Goal: Information Seeking & Learning: Learn about a topic

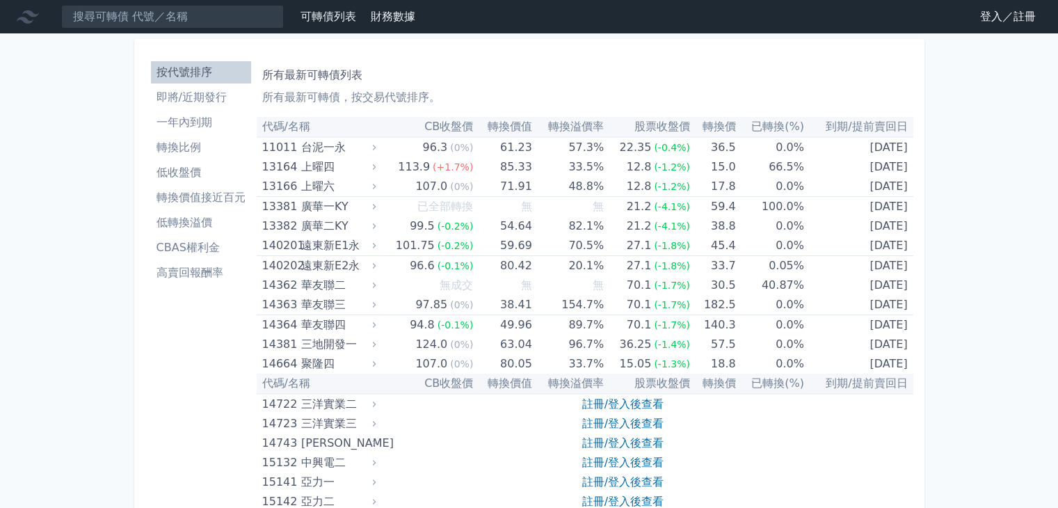
click at [979, 23] on link "登入／註冊" at bounding box center [1008, 17] width 78 height 22
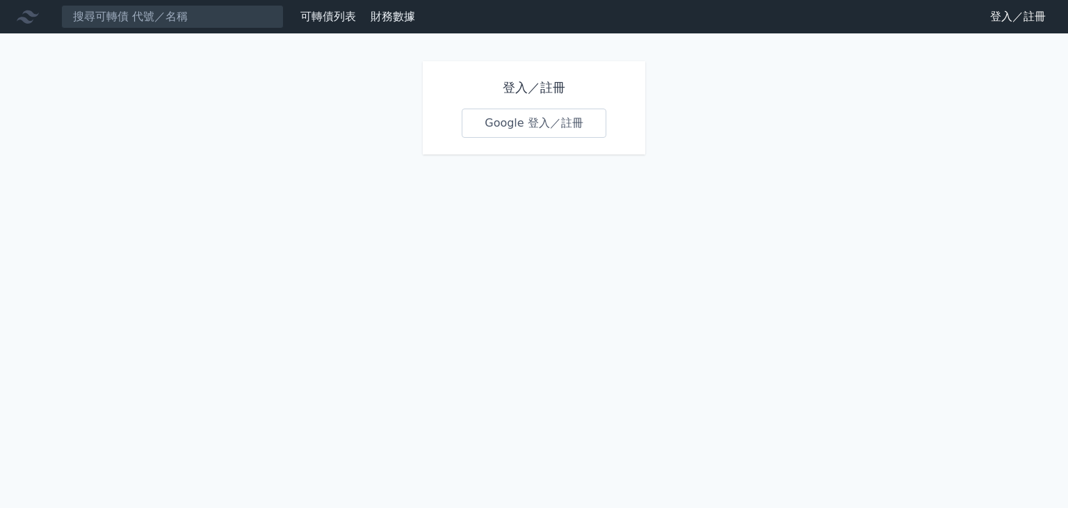
click at [506, 113] on link "Google 登入／註冊" at bounding box center [534, 122] width 145 height 29
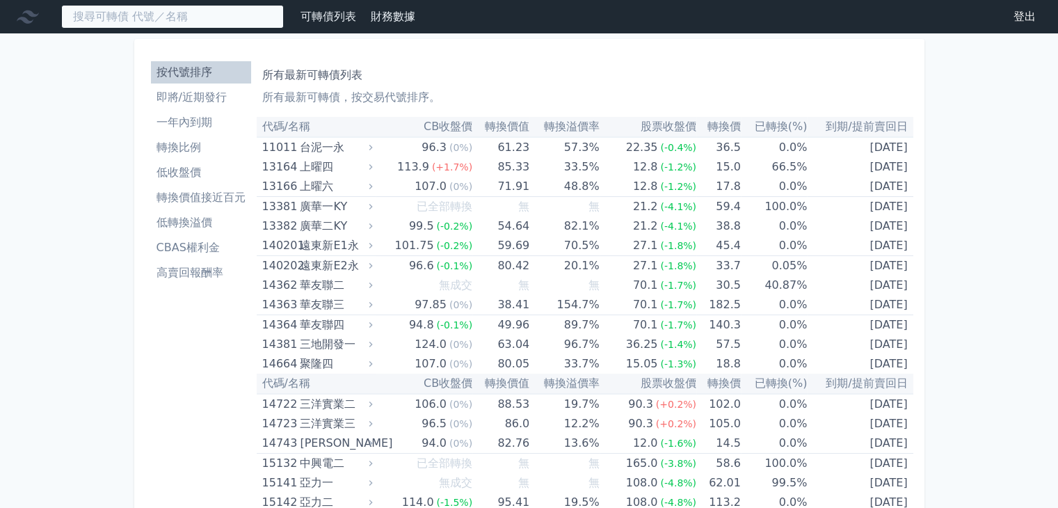
click at [234, 13] on input at bounding box center [172, 17] width 223 height 24
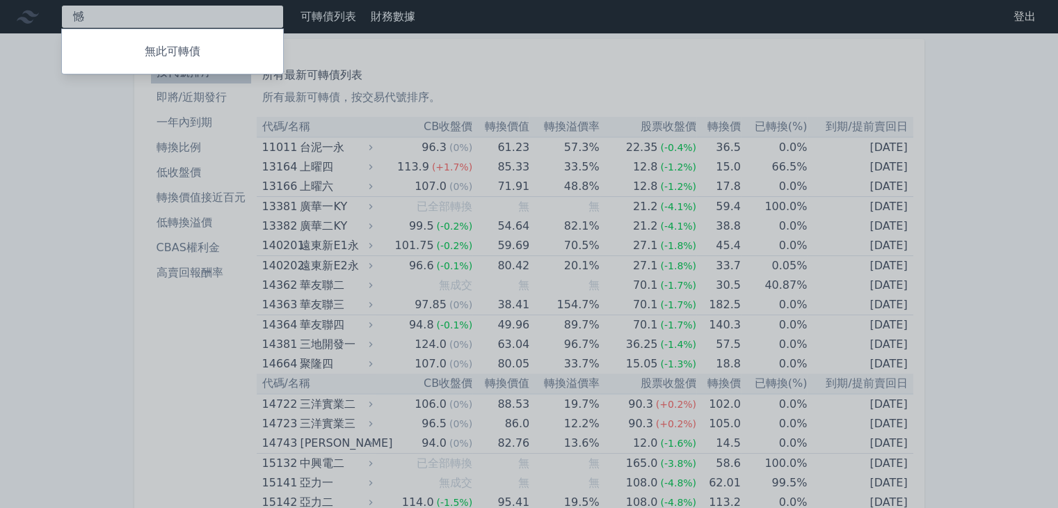
type input "憾"
click at [319, 45] on div at bounding box center [529, 254] width 1058 height 508
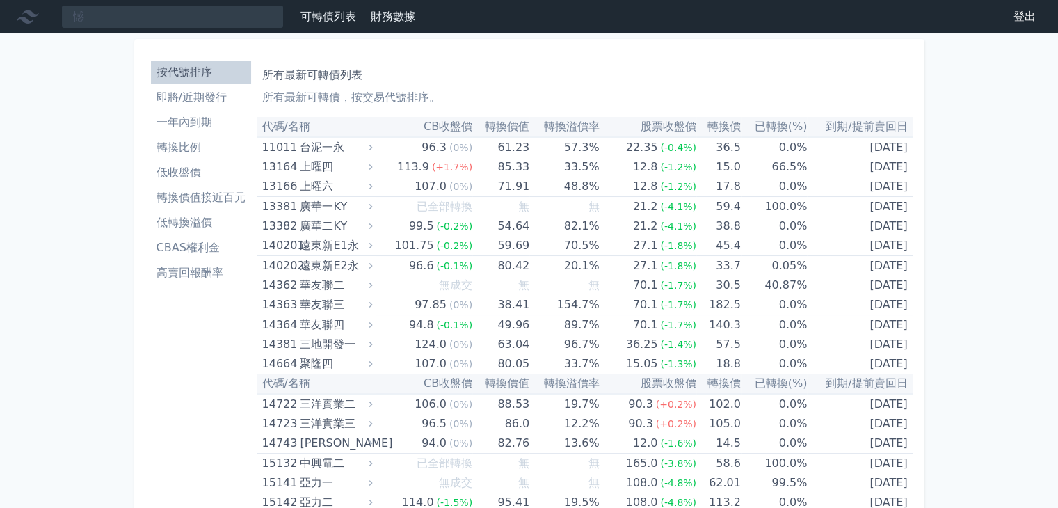
click at [198, 274] on li "高賣回報酬率" at bounding box center [201, 272] width 100 height 17
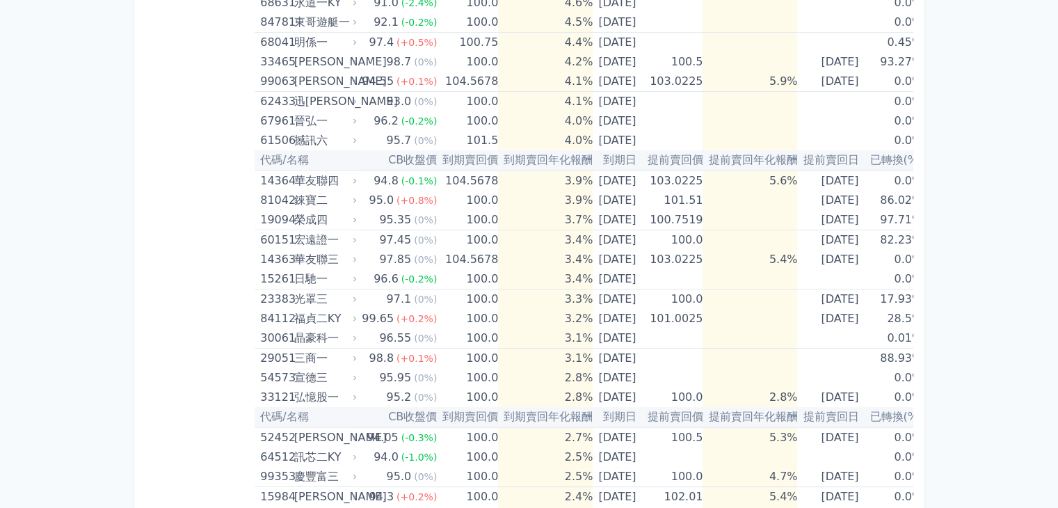
scroll to position [487, 0]
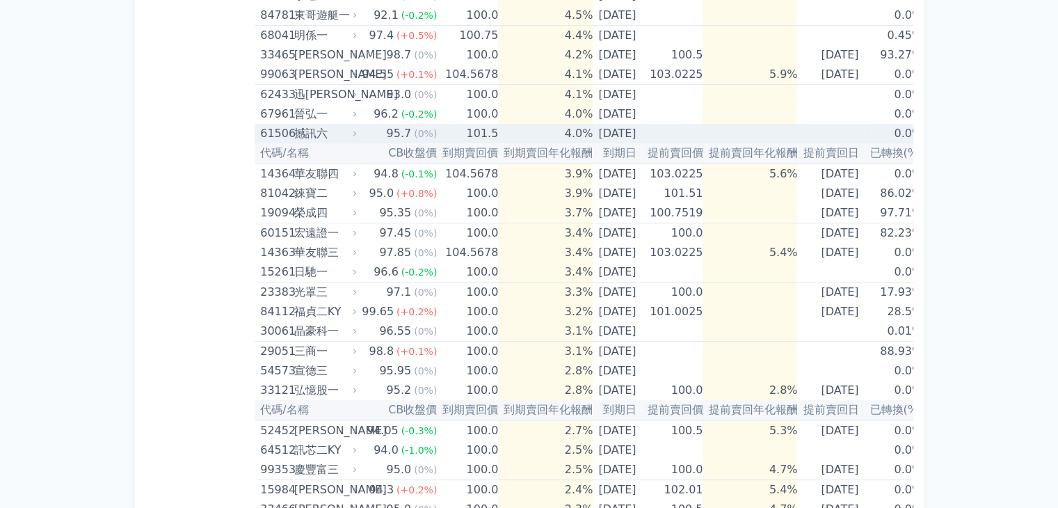
click at [304, 134] on div "撼訊六" at bounding box center [324, 133] width 61 height 19
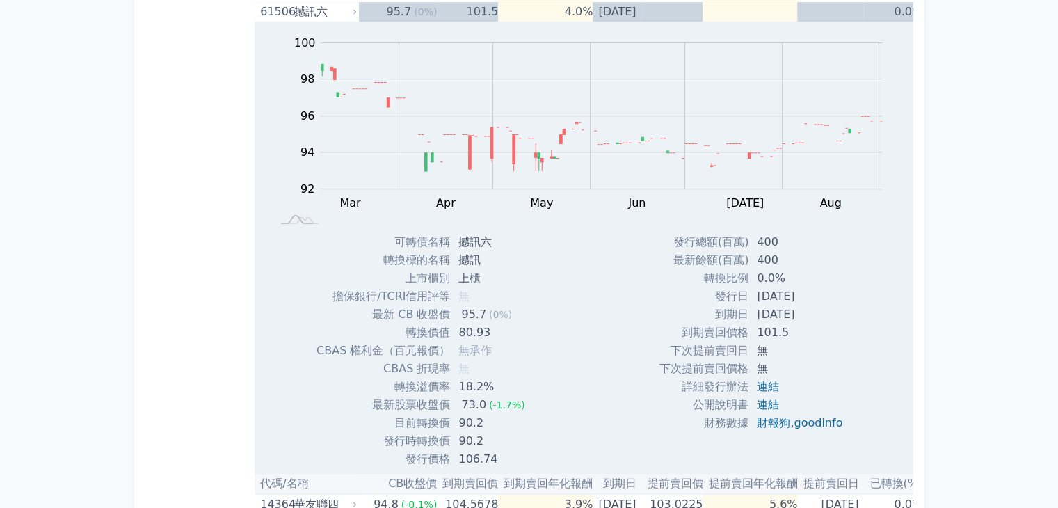
scroll to position [556, 0]
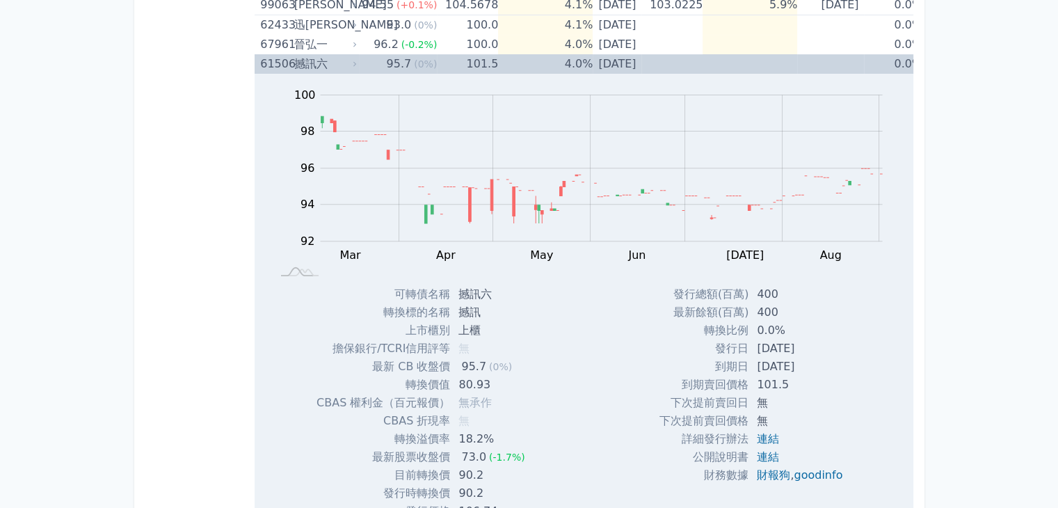
click at [267, 62] on div "61506" at bounding box center [275, 63] width 30 height 19
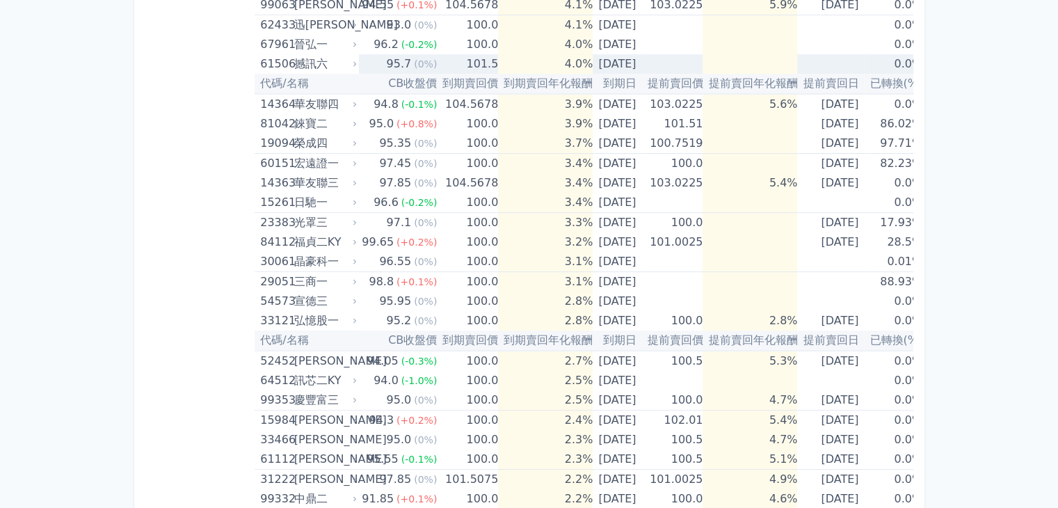
click at [282, 65] on div "61506" at bounding box center [275, 63] width 30 height 19
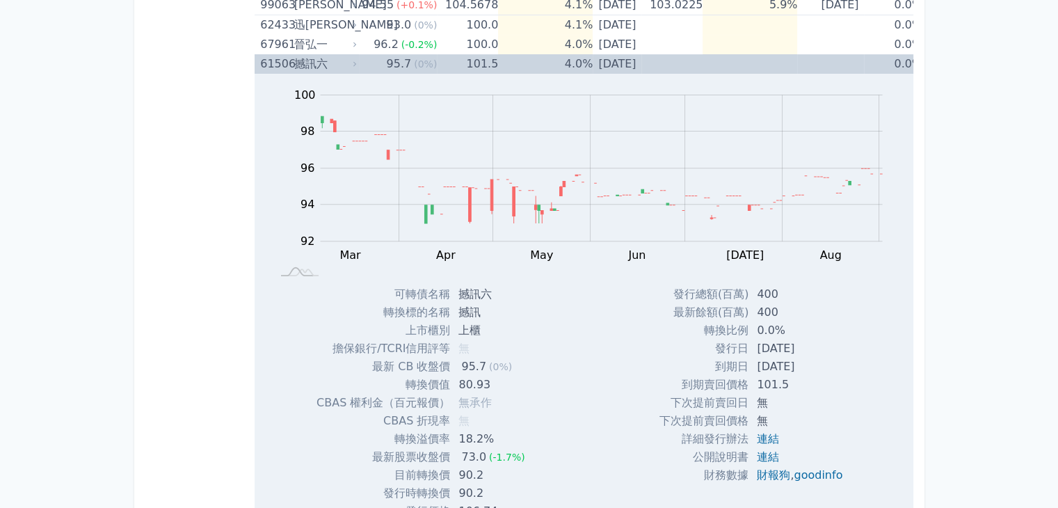
click at [282, 64] on div "61506" at bounding box center [275, 63] width 30 height 19
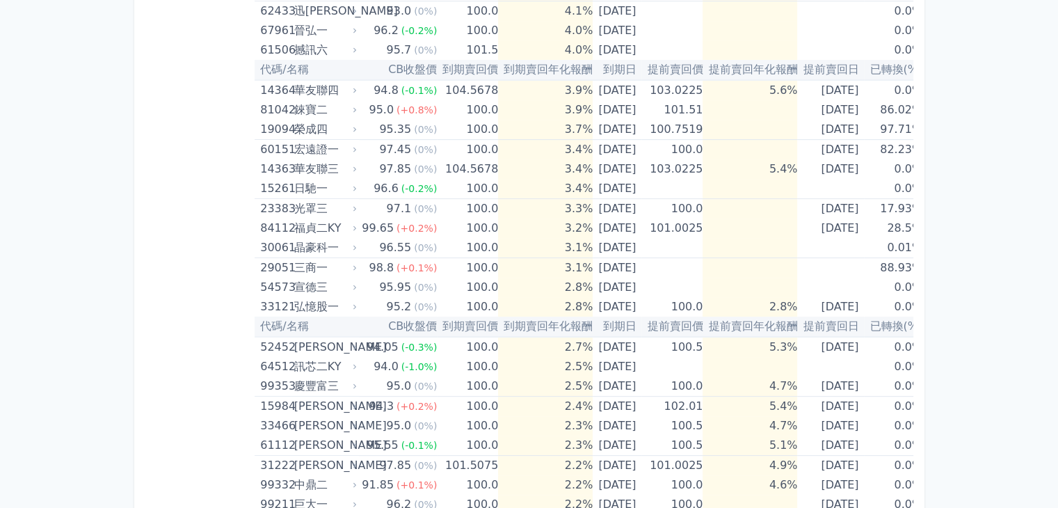
scroll to position [487, 0]
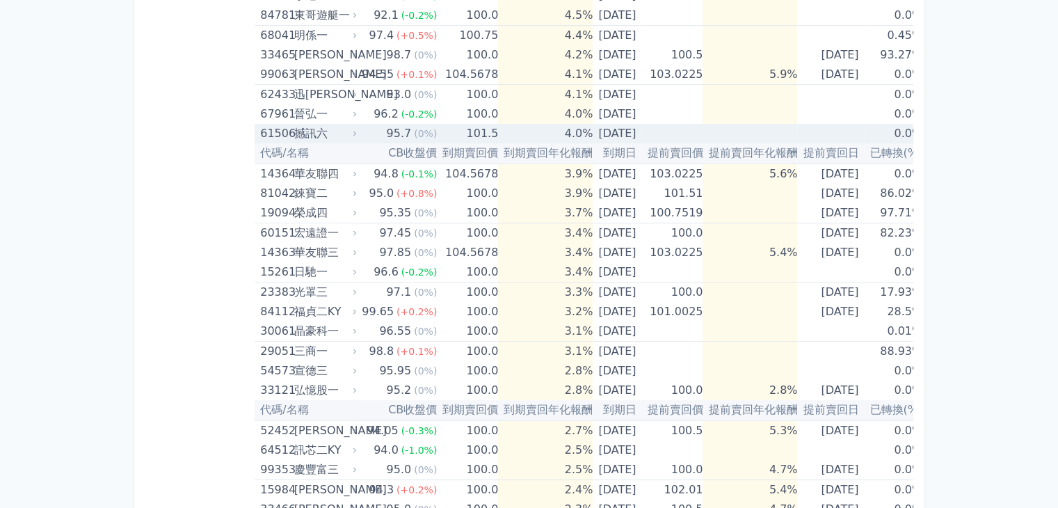
click at [294, 134] on div "撼訊六" at bounding box center [324, 133] width 61 height 19
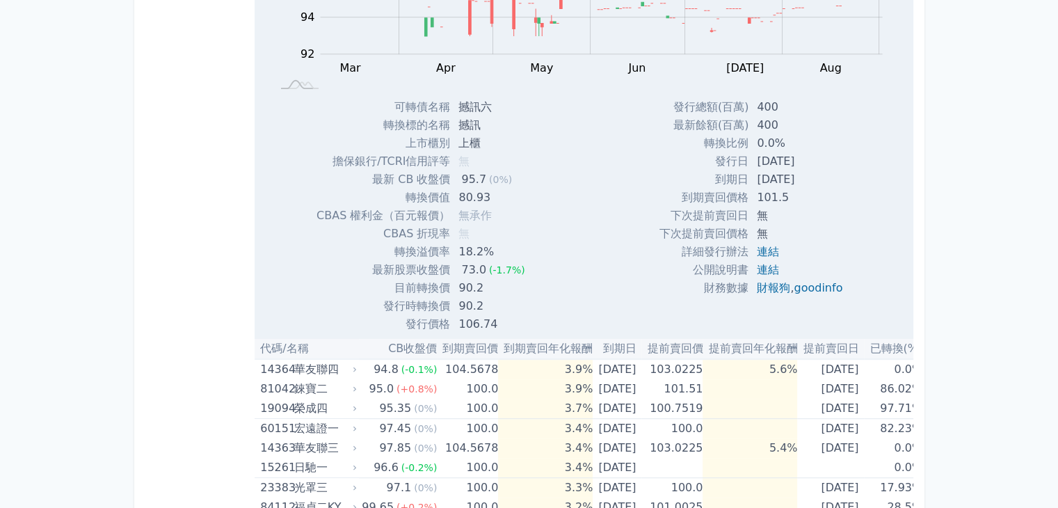
scroll to position [695, 0]
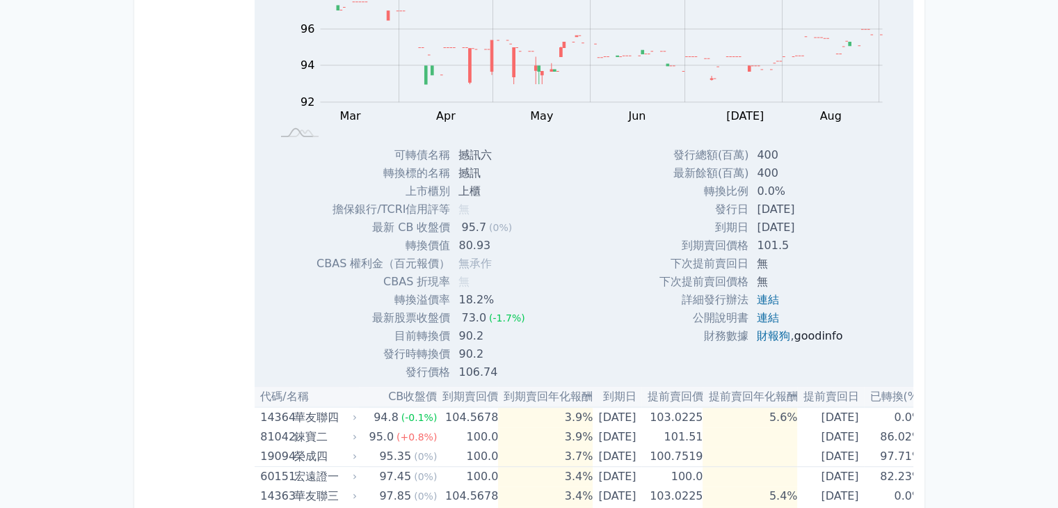
click at [830, 335] on link "goodinfo" at bounding box center [817, 335] width 49 height 13
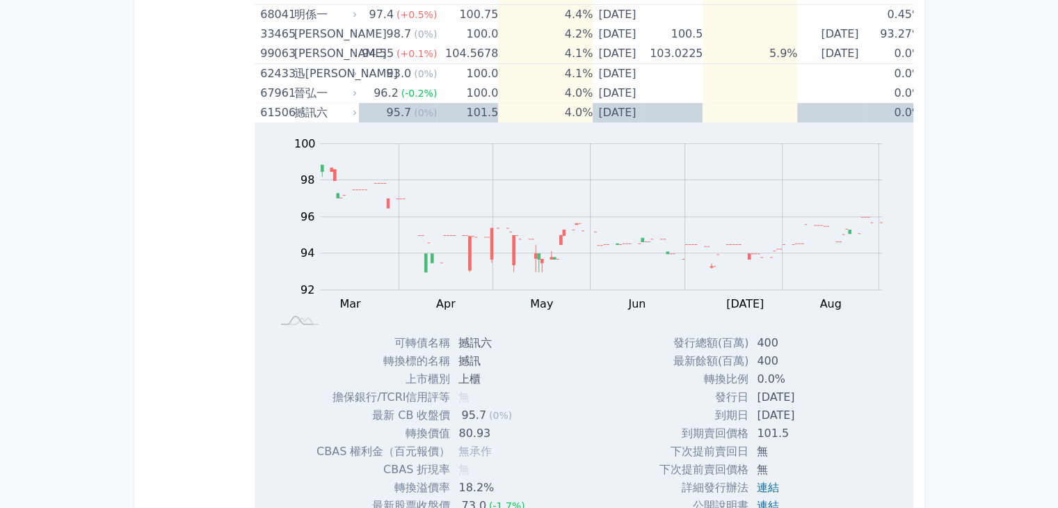
scroll to position [487, 0]
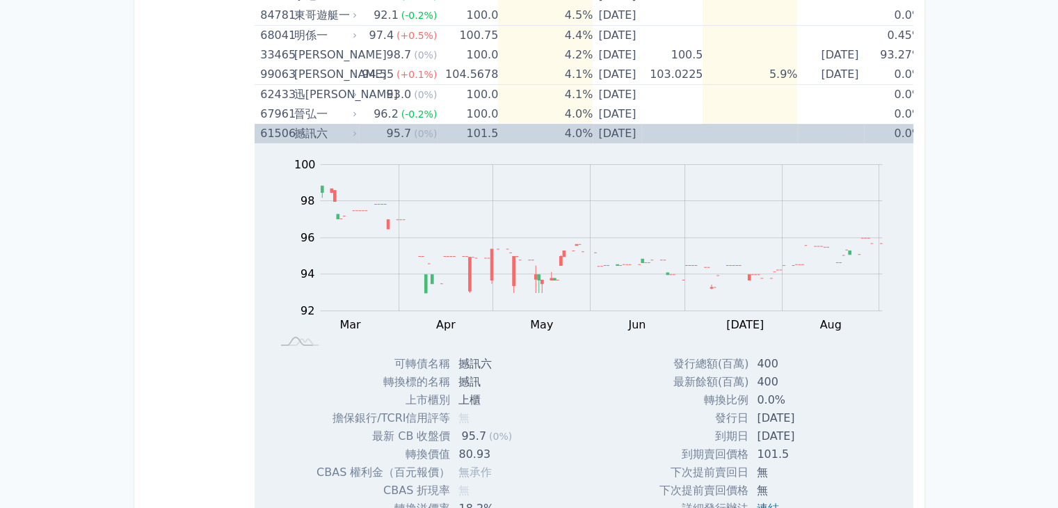
click at [307, 128] on div "撼訊六" at bounding box center [324, 133] width 61 height 19
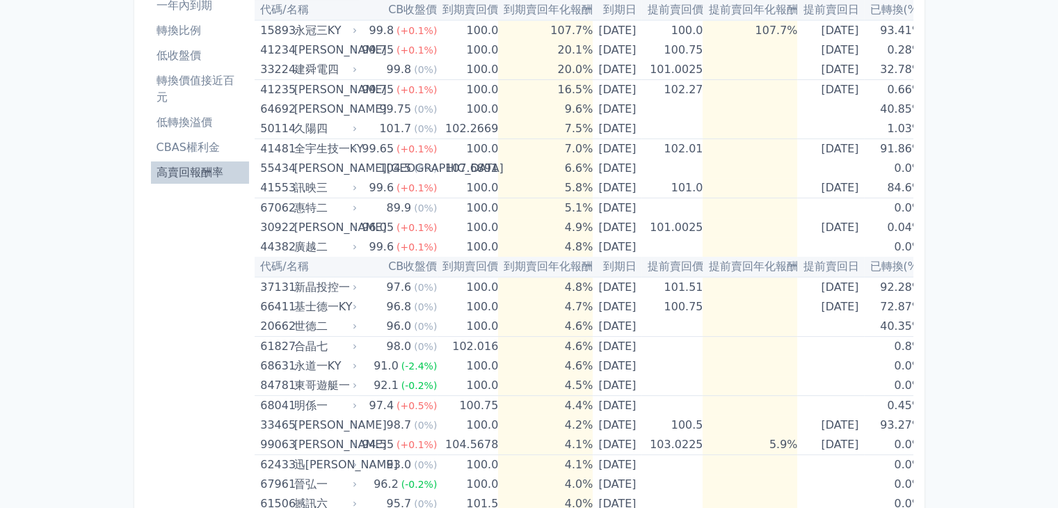
scroll to position [0, 0]
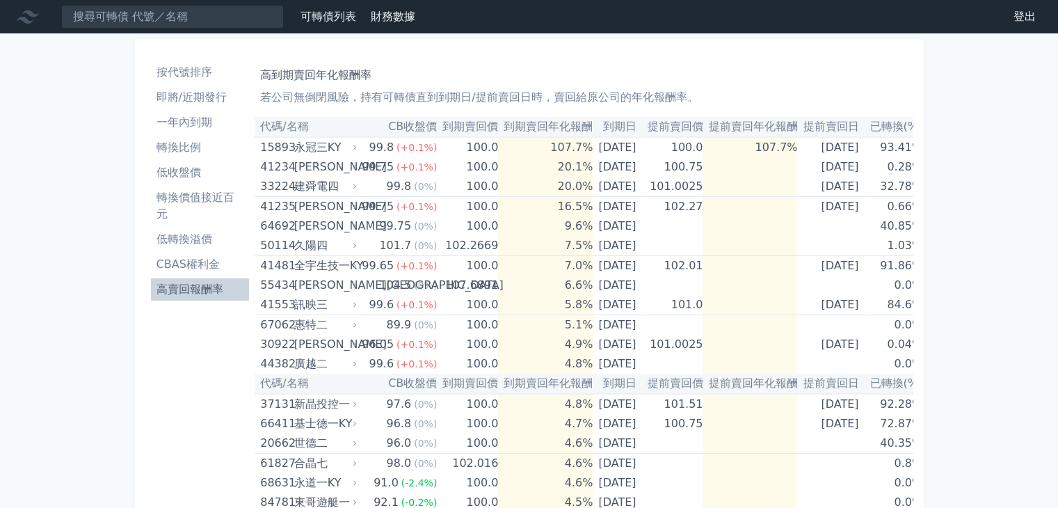
click at [195, 76] on li "按代號排序" at bounding box center [200, 72] width 99 height 17
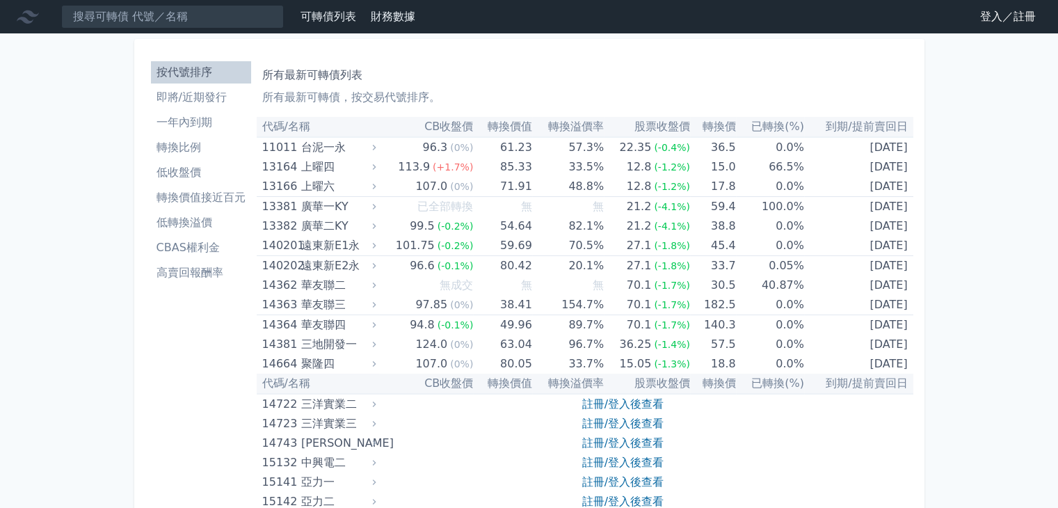
click at [994, 9] on link "登入／註冊" at bounding box center [1008, 17] width 78 height 22
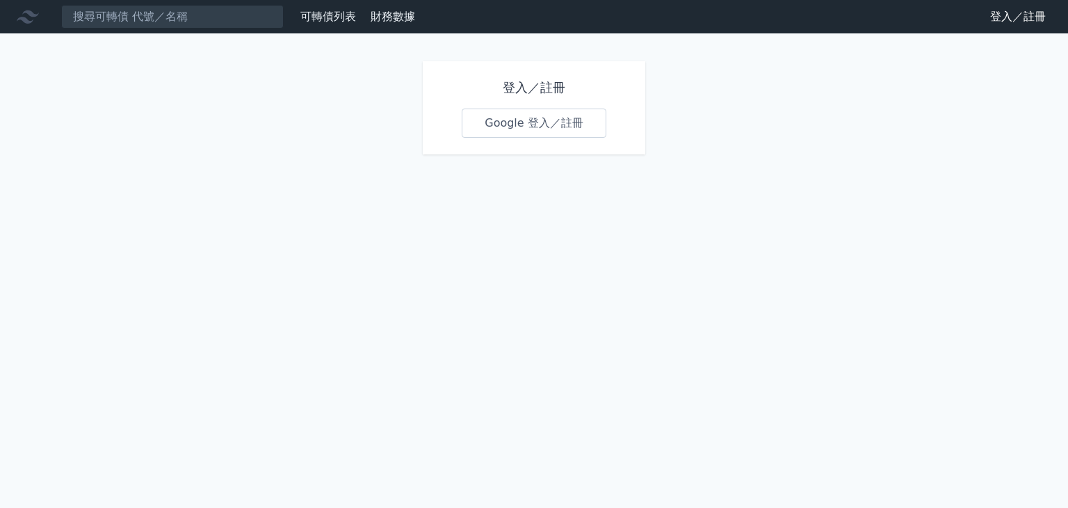
click at [495, 118] on link "Google 登入／註冊" at bounding box center [534, 122] width 145 height 29
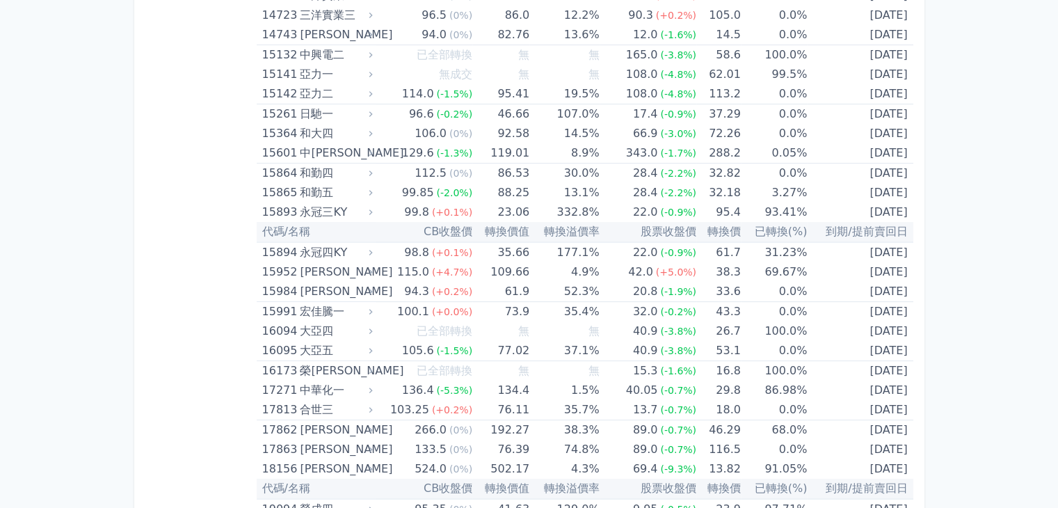
scroll to position [417, 0]
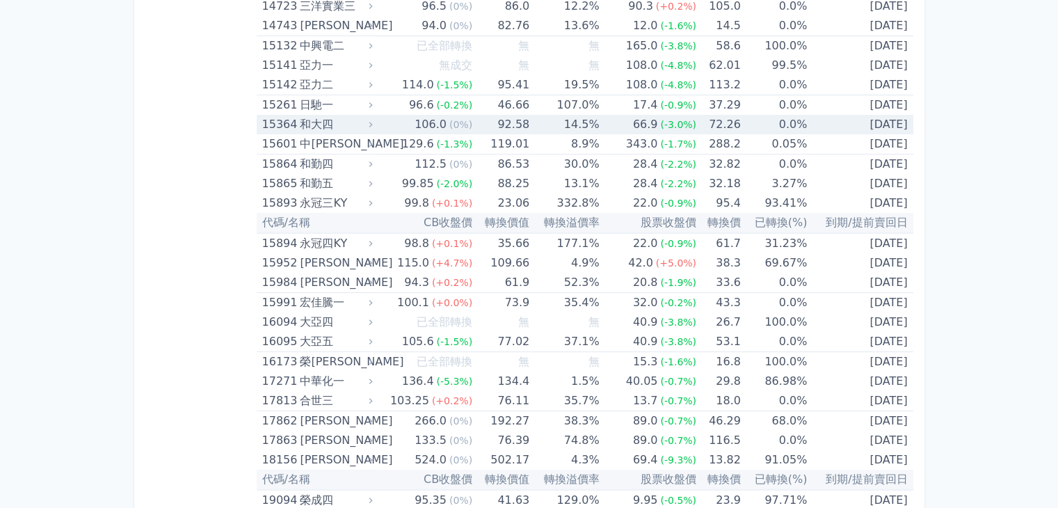
click at [281, 125] on div "15364" at bounding box center [279, 124] width 35 height 19
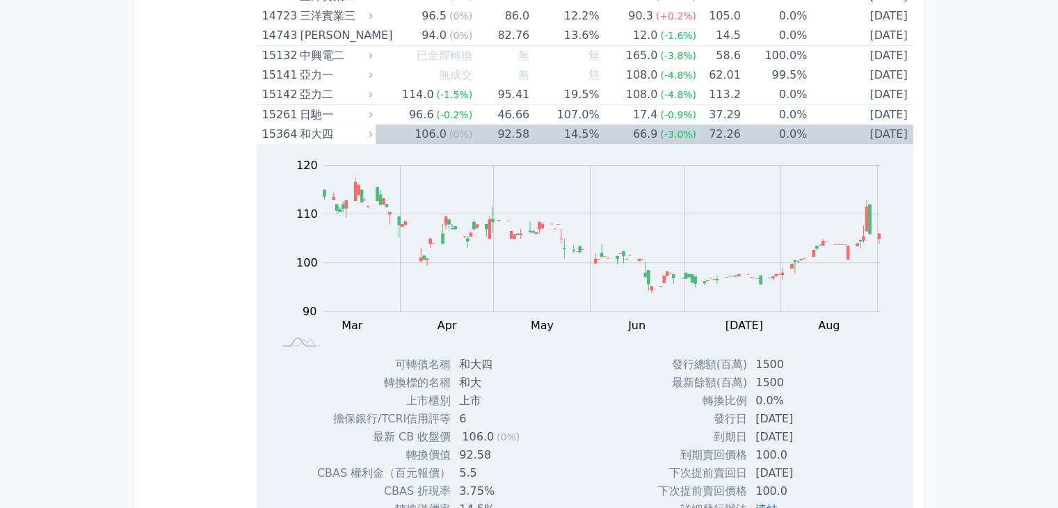
scroll to position [348, 0]
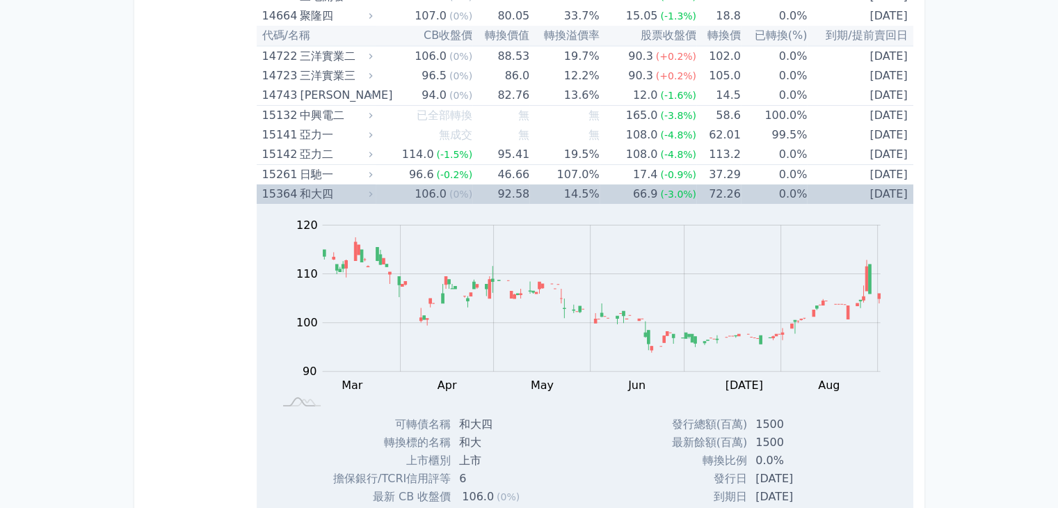
click at [305, 198] on div "和大四" at bounding box center [335, 193] width 70 height 19
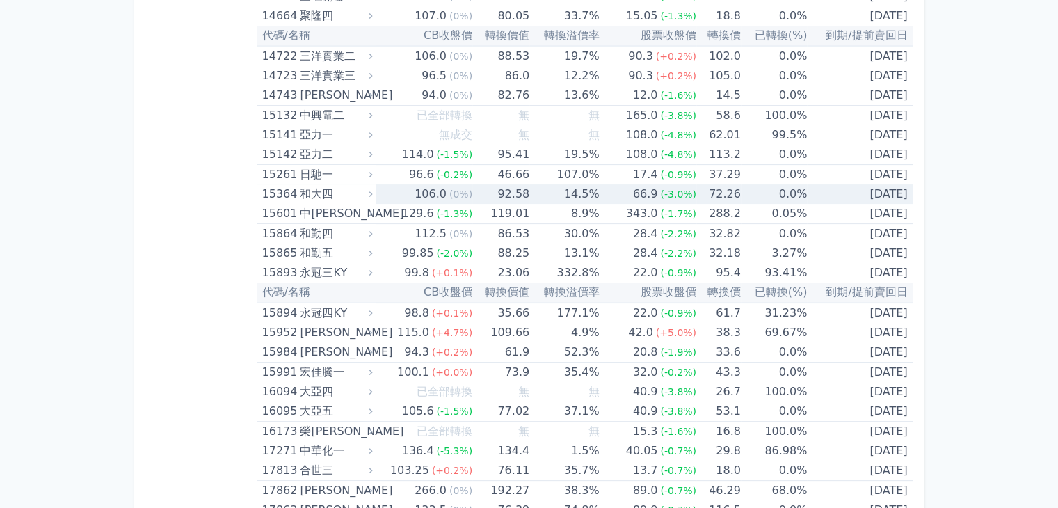
click at [305, 198] on div "和大四" at bounding box center [335, 193] width 70 height 19
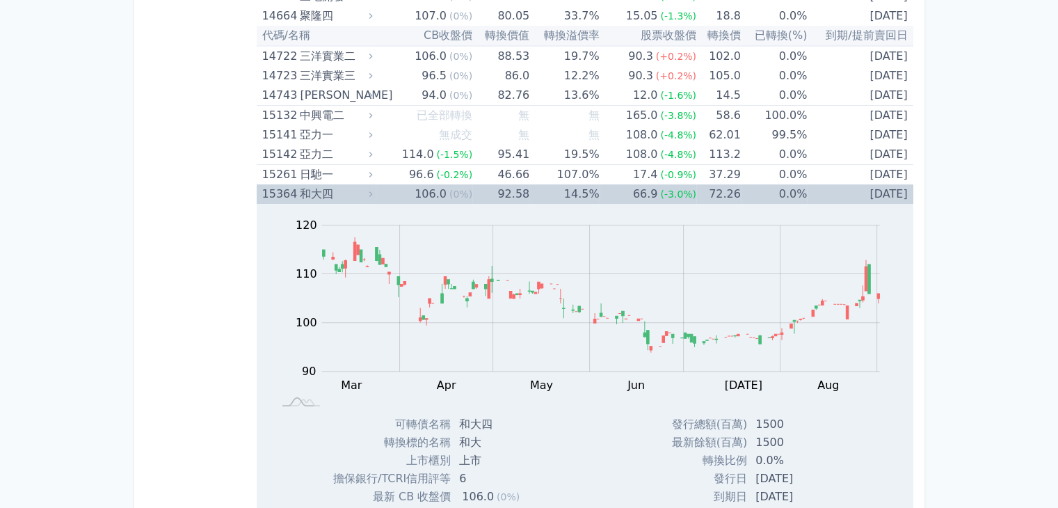
click at [307, 199] on div "和大四" at bounding box center [335, 193] width 70 height 19
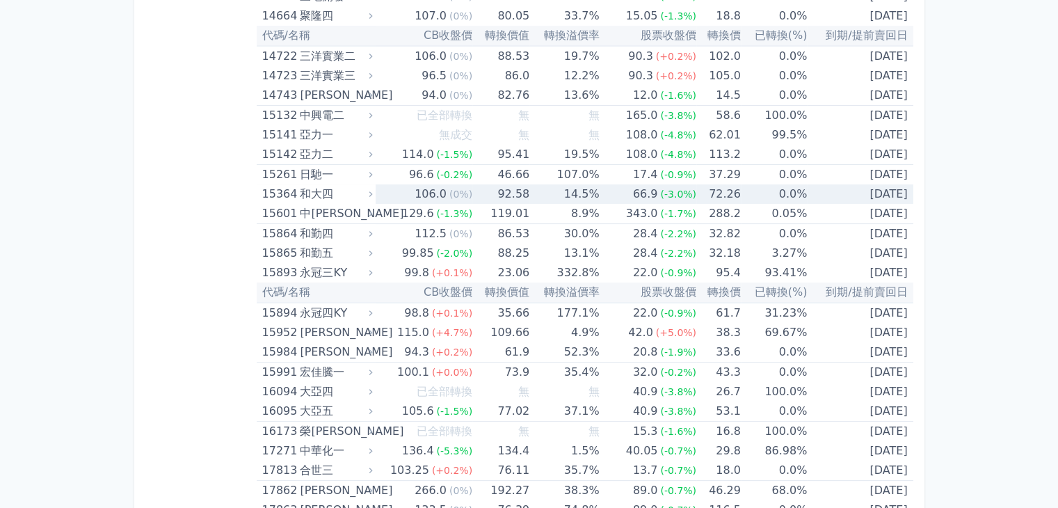
click at [307, 193] on div "和大四" at bounding box center [335, 193] width 70 height 19
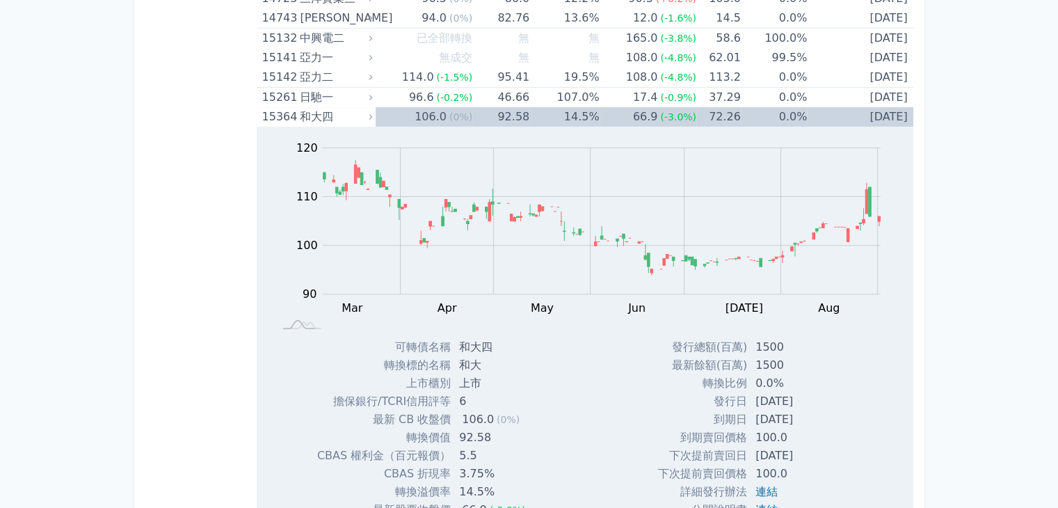
scroll to position [417, 0]
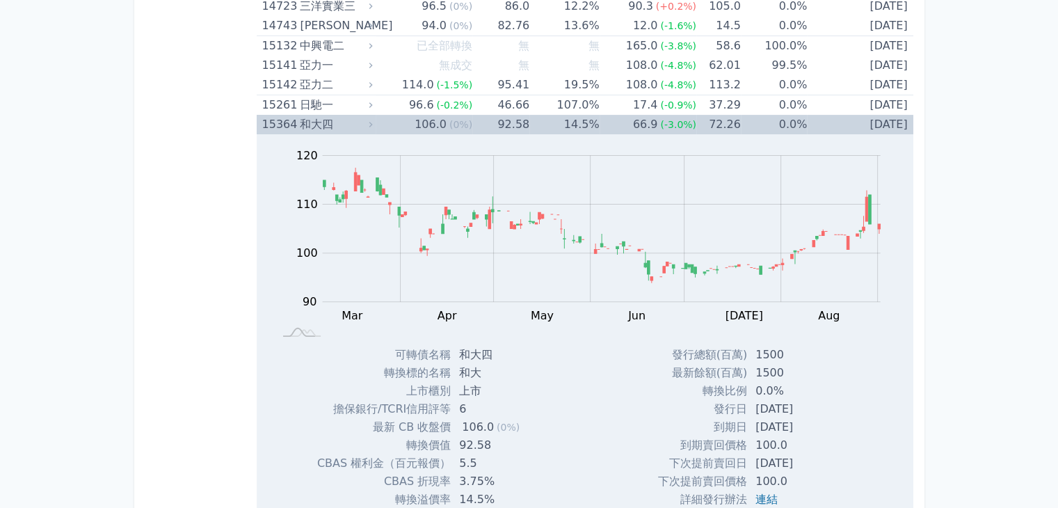
click at [291, 128] on div "15364" at bounding box center [279, 124] width 35 height 19
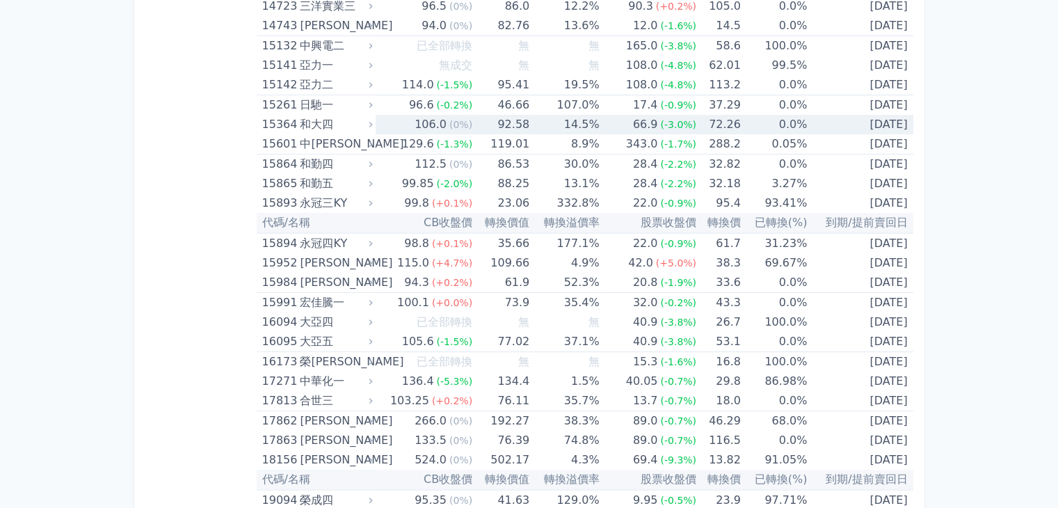
click at [291, 128] on div "15364" at bounding box center [279, 124] width 35 height 19
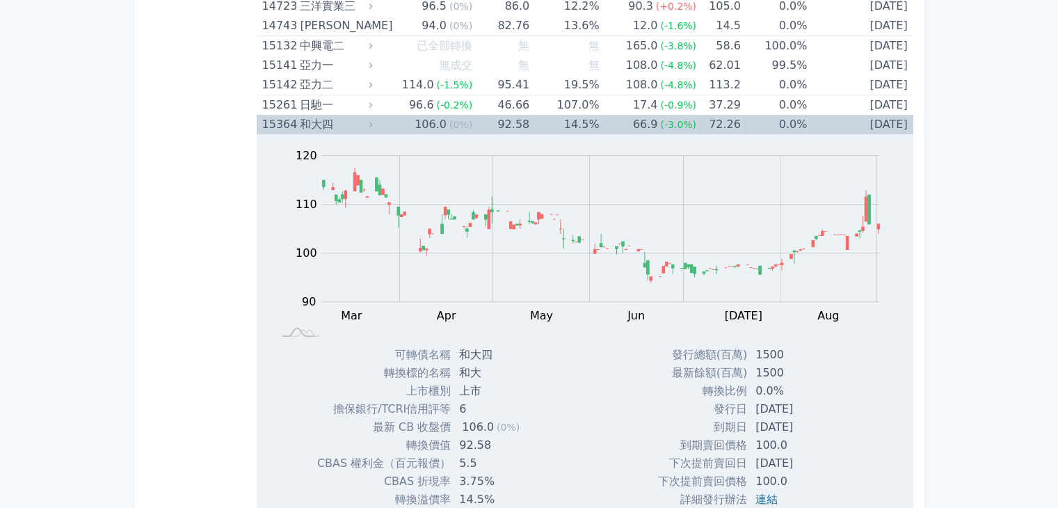
click at [291, 128] on div "15364" at bounding box center [279, 124] width 35 height 19
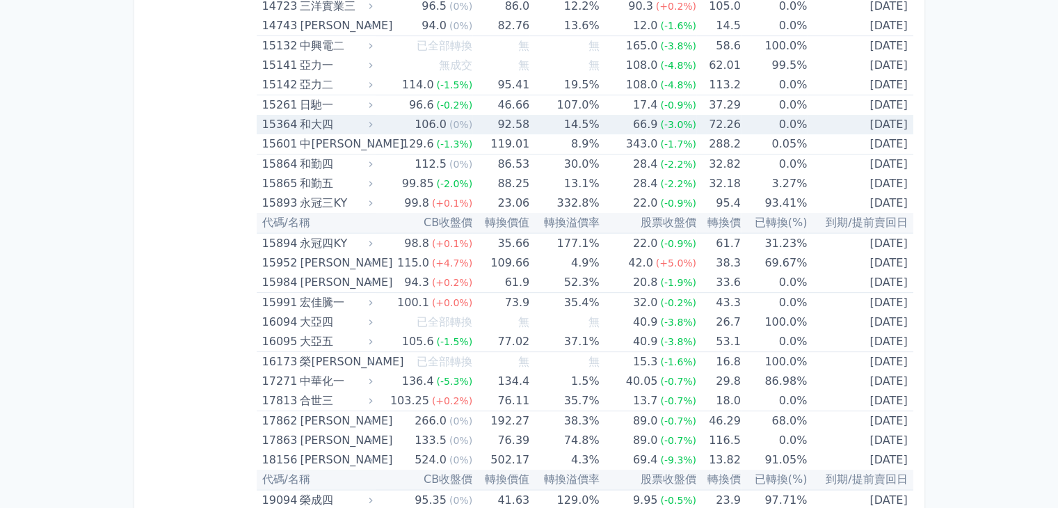
click at [312, 120] on div "和大四" at bounding box center [335, 124] width 70 height 19
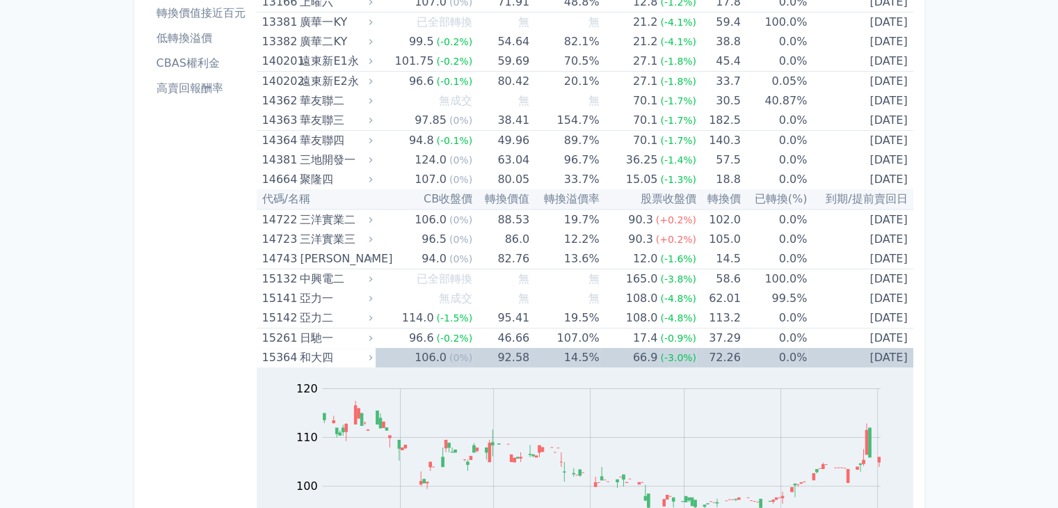
scroll to position [209, 0]
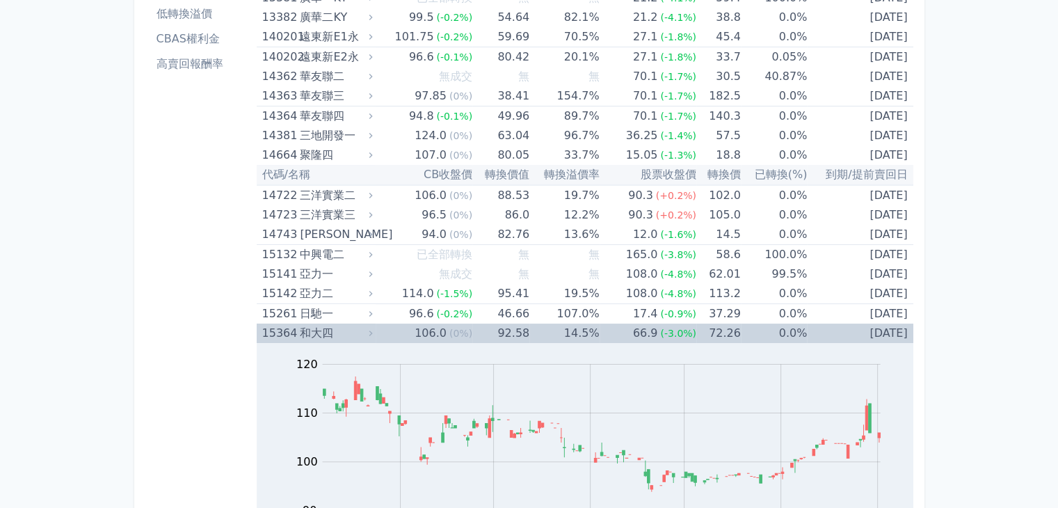
click at [292, 332] on div "15364" at bounding box center [279, 332] width 35 height 19
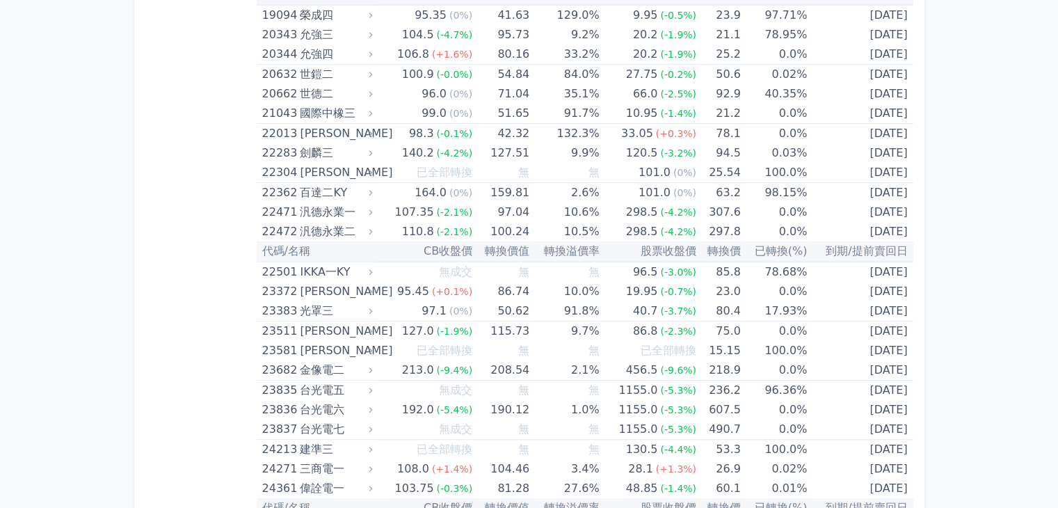
scroll to position [904, 0]
